Goal: Find specific page/section: Find specific page/section

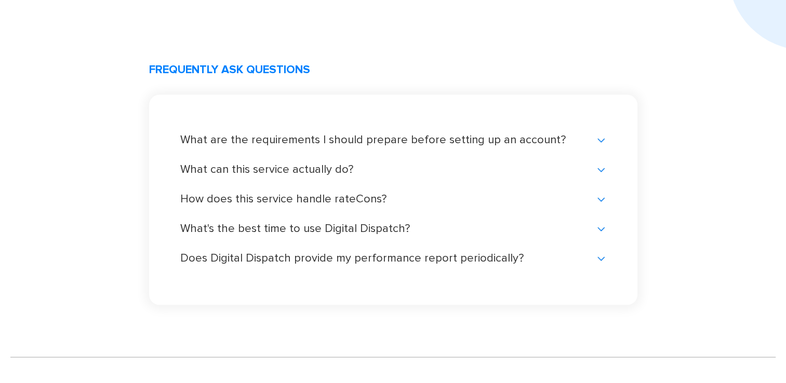
scroll to position [2312, 0]
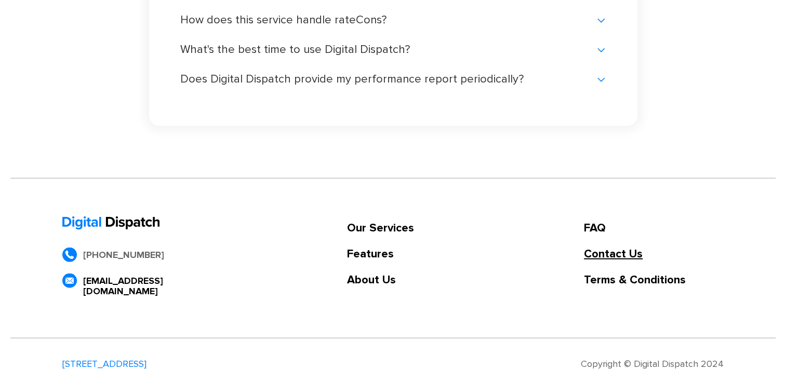
click at [616, 259] on link "Contact Us" at bounding box center [654, 254] width 140 height 10
click at [659, 270] on ul "FAQ Contact Us Terms & Conditions" at bounding box center [654, 259] width 140 height 85
click at [643, 281] on link "Terms & Conditions" at bounding box center [654, 280] width 140 height 10
click at [363, 281] on link "About Us" at bounding box center [380, 280] width 67 height 10
click at [368, 280] on link "About Us" at bounding box center [380, 280] width 67 height 10
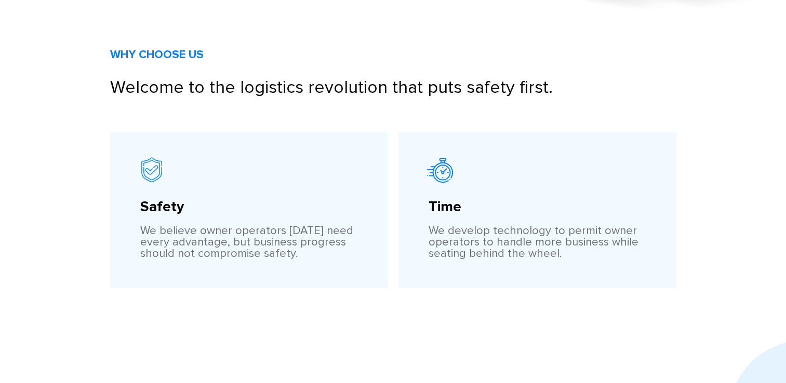
scroll to position [0, 0]
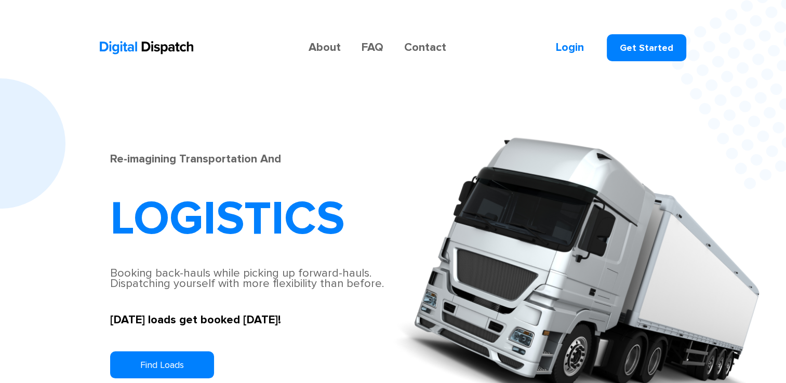
click at [371, 48] on link "FAQ" at bounding box center [372, 48] width 43 height 10
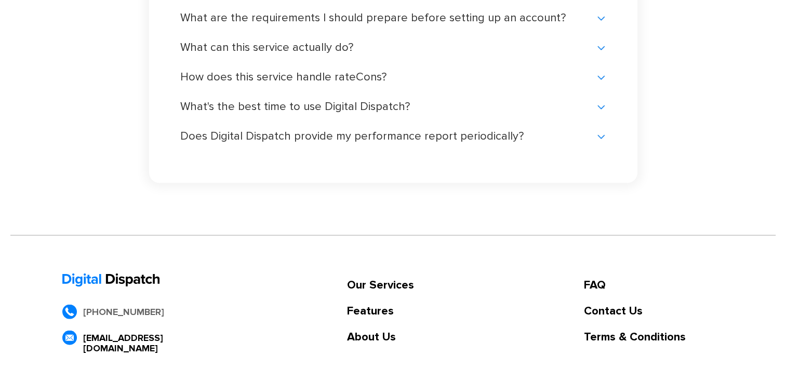
scroll to position [2312, 0]
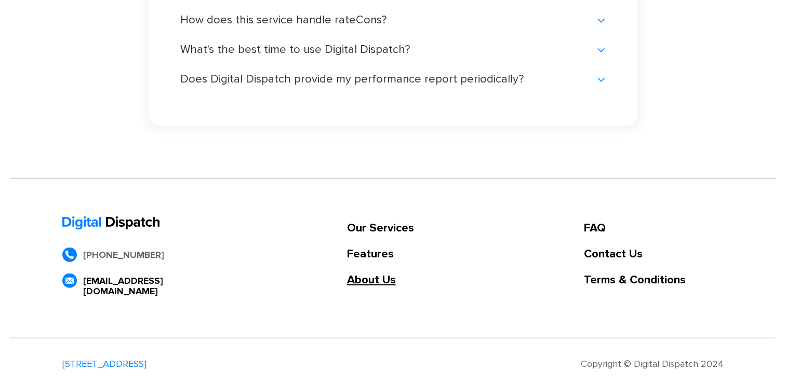
click at [377, 279] on link "About Us" at bounding box center [380, 280] width 67 height 10
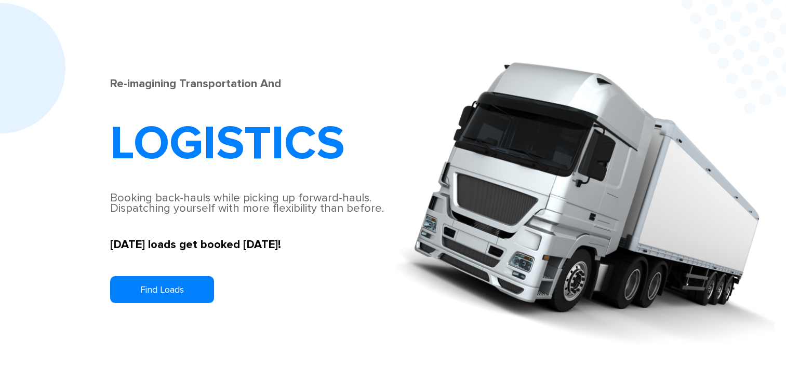
scroll to position [0, 0]
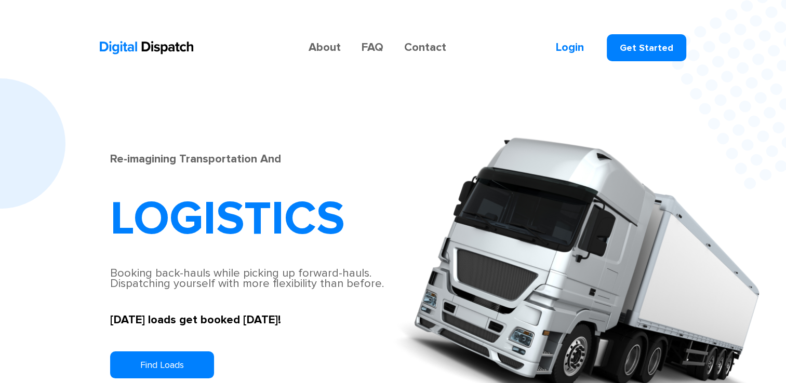
click at [416, 44] on link "Contact" at bounding box center [425, 48] width 63 height 10
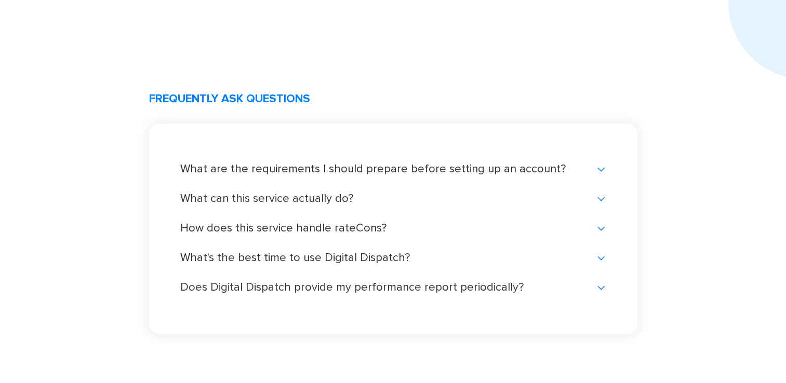
scroll to position [2312, 0]
